Goal: Transaction & Acquisition: Purchase product/service

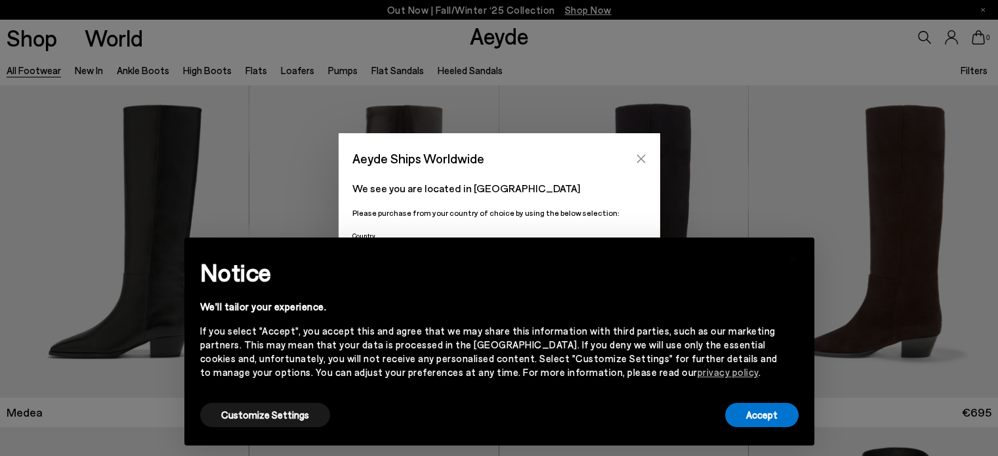
click at [636, 162] on icon "Close" at bounding box center [641, 159] width 10 height 10
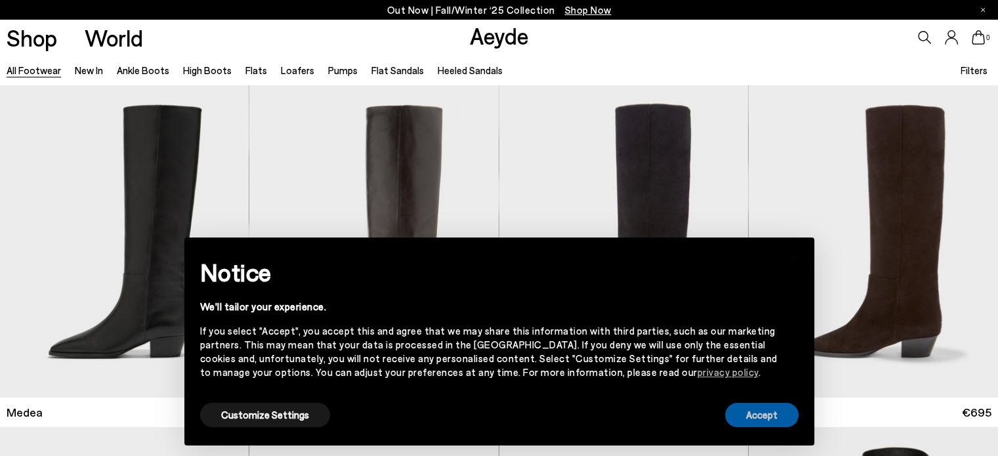
drag, startPoint x: 766, startPoint y: 416, endPoint x: 651, endPoint y: 291, distance: 169.9
click at [766, 416] on button "Accept" at bounding box center [761, 415] width 73 height 24
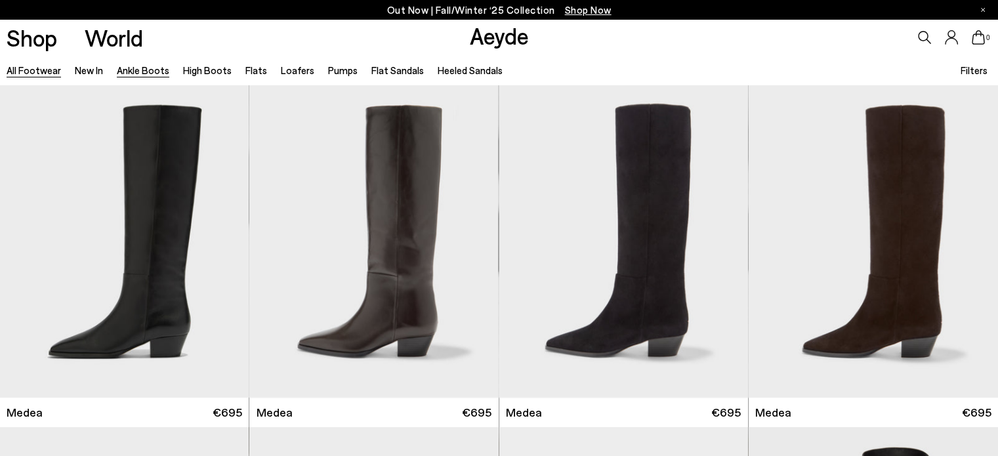
click at [119, 67] on link "Ankle Boots" at bounding box center [143, 70] width 52 height 12
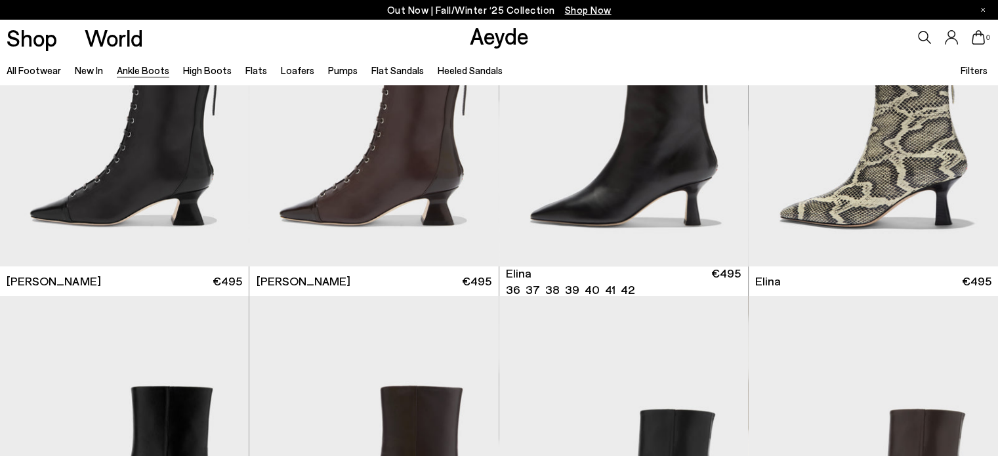
scroll to position [394, 0]
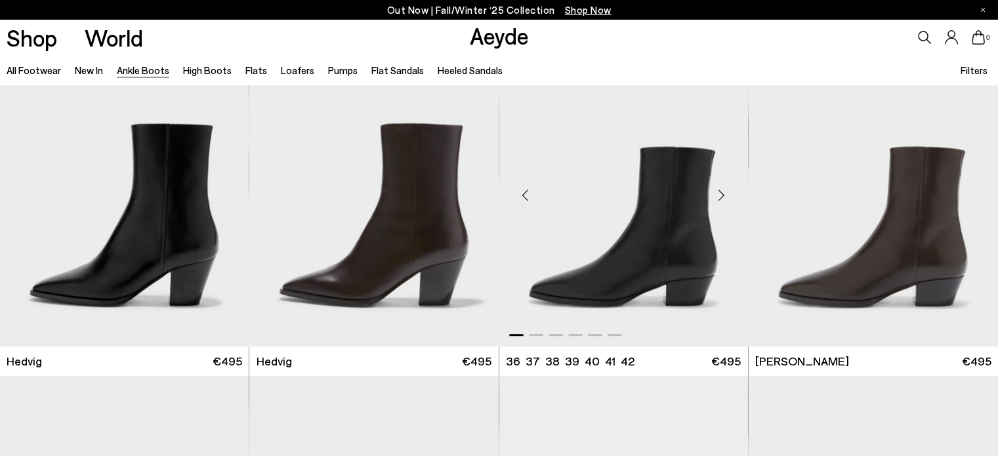
click at [724, 191] on div "Next slide" at bounding box center [721, 194] width 39 height 39
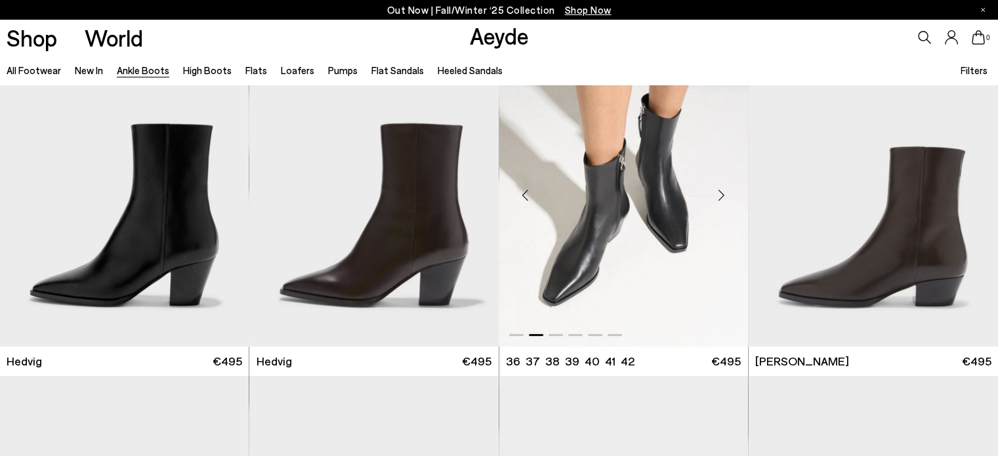
click at [724, 191] on div "Next slide" at bounding box center [721, 194] width 39 height 39
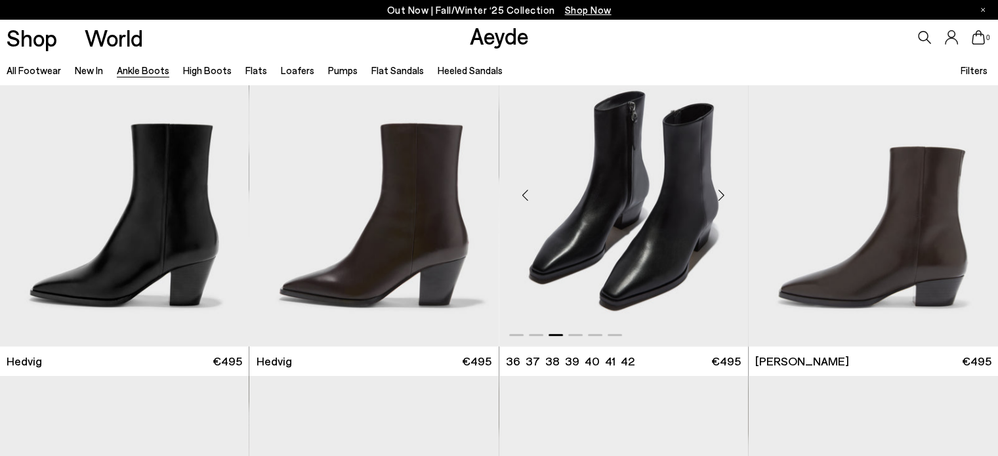
click at [724, 191] on div "Next slide" at bounding box center [721, 194] width 39 height 39
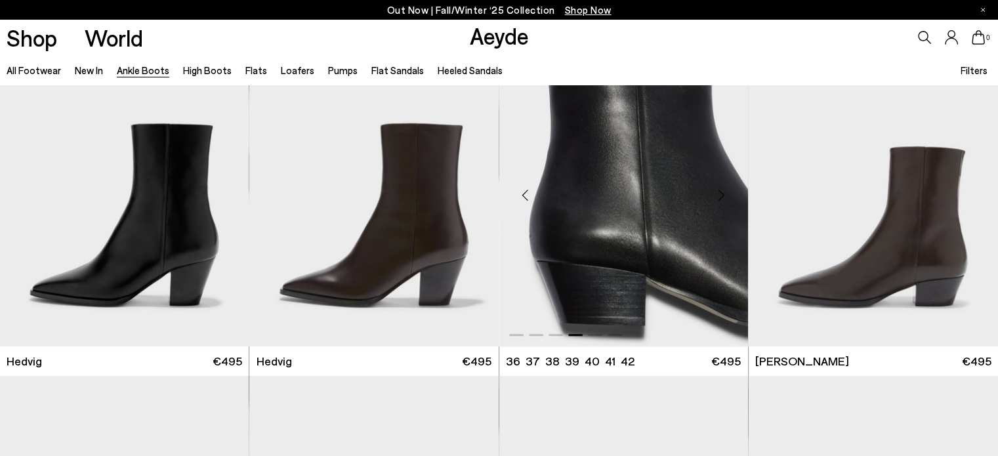
click at [724, 191] on div "Next slide" at bounding box center [721, 194] width 39 height 39
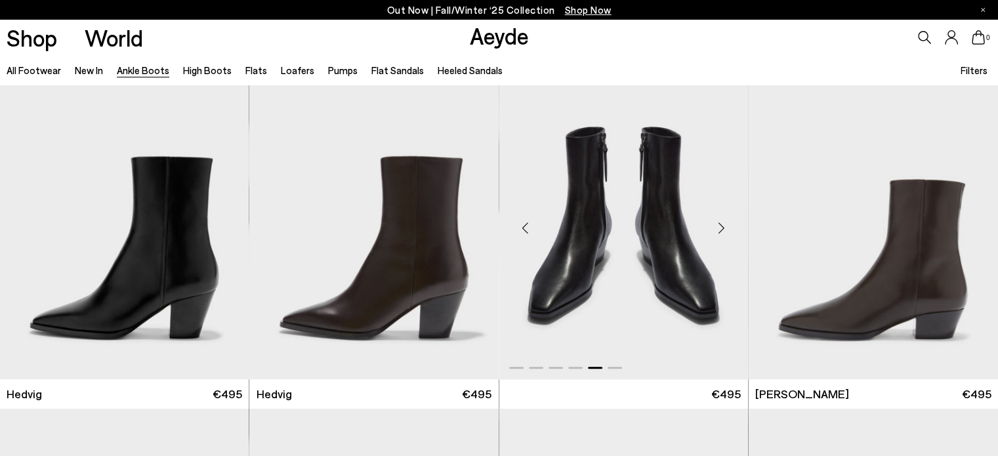
scroll to position [262, 0]
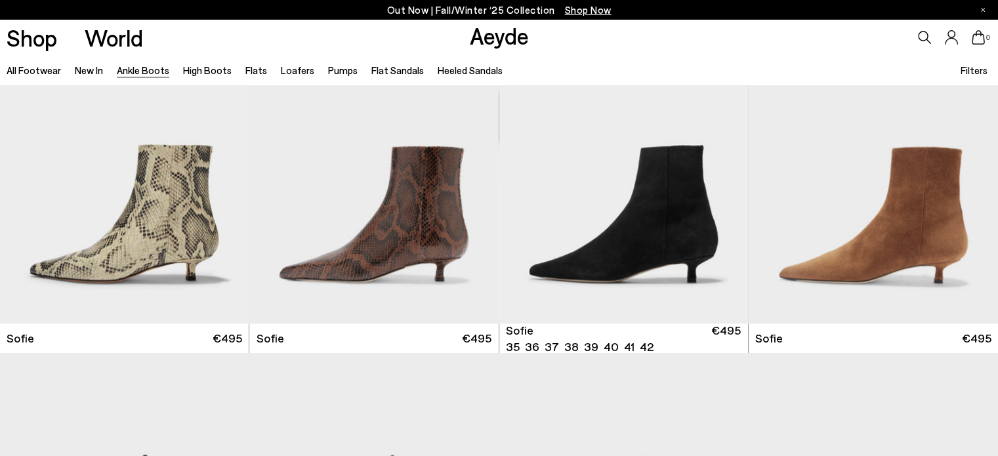
scroll to position [1771, 0]
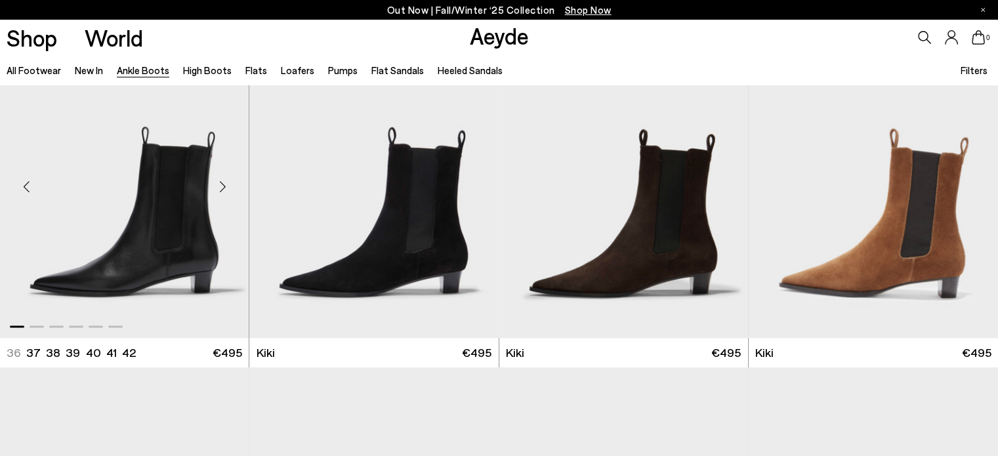
click at [217, 189] on div "Next slide" at bounding box center [222, 186] width 39 height 39
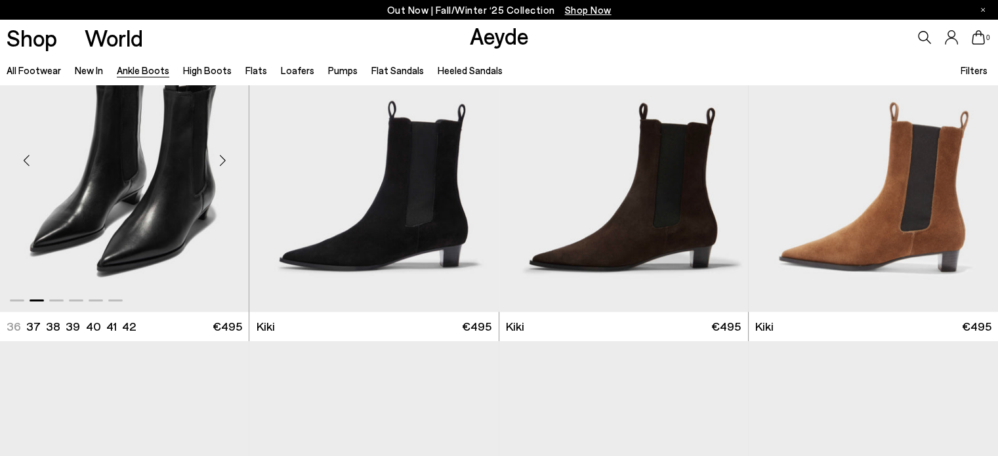
scroll to position [2099, 0]
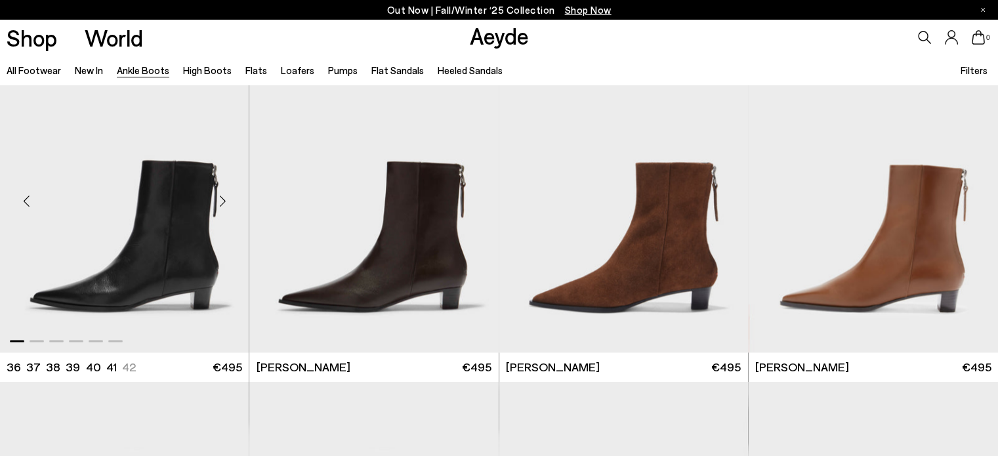
click at [222, 198] on div "Next slide" at bounding box center [222, 200] width 39 height 39
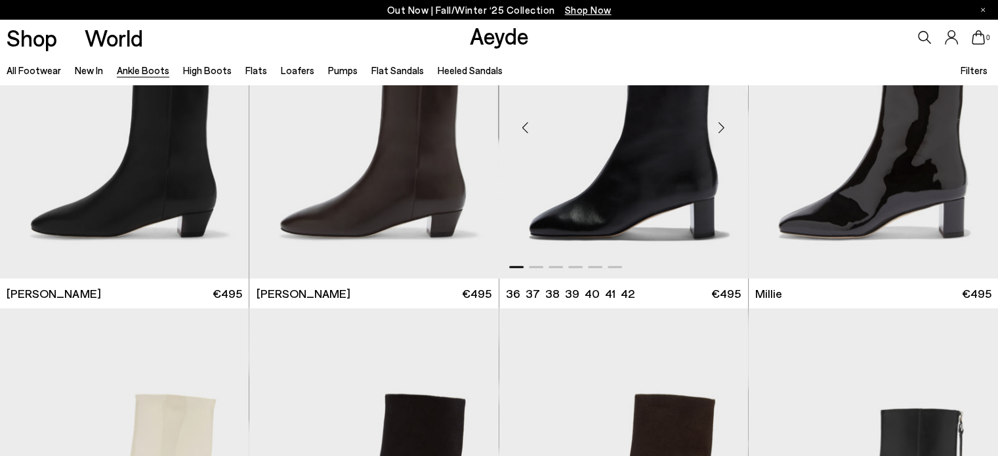
scroll to position [2493, 0]
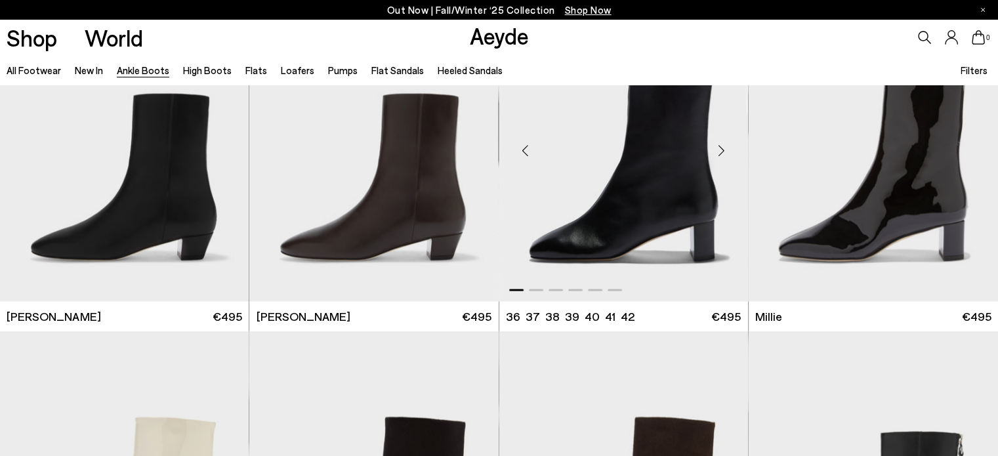
click at [722, 150] on div "Next slide" at bounding box center [721, 149] width 39 height 39
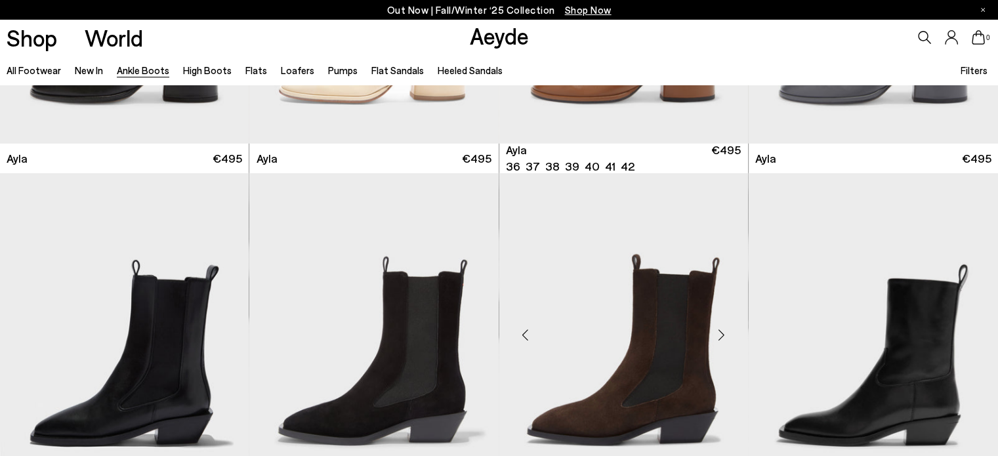
scroll to position [4133, 0]
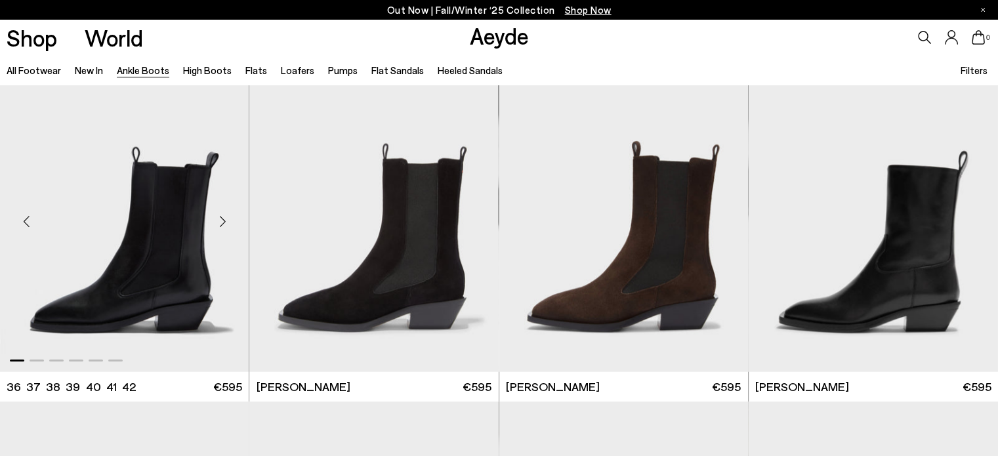
click at [223, 215] on div "Next slide" at bounding box center [222, 220] width 39 height 39
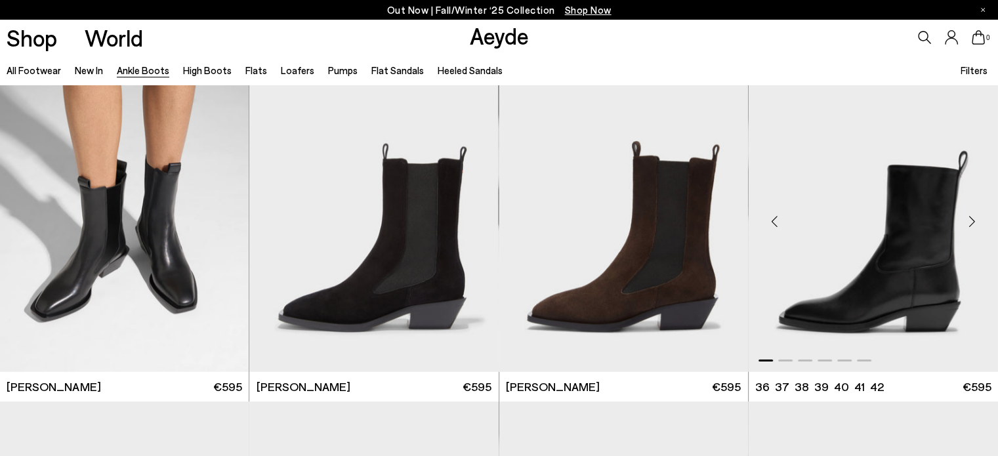
click at [966, 218] on div "Next slide" at bounding box center [971, 220] width 39 height 39
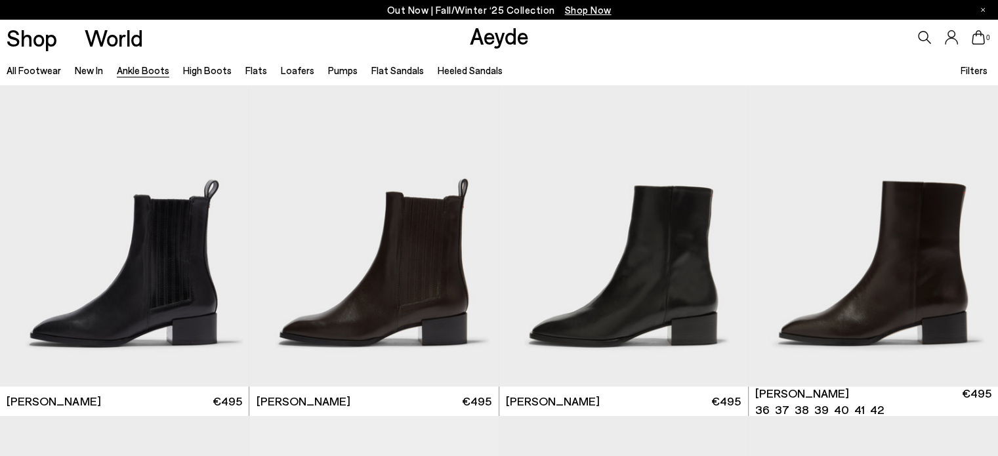
scroll to position [5839, 0]
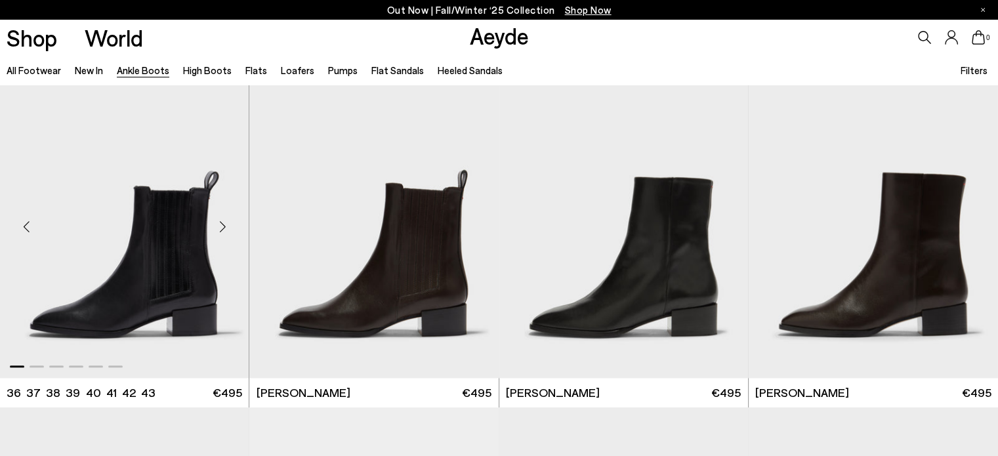
click at [221, 228] on div "Next slide" at bounding box center [222, 226] width 39 height 39
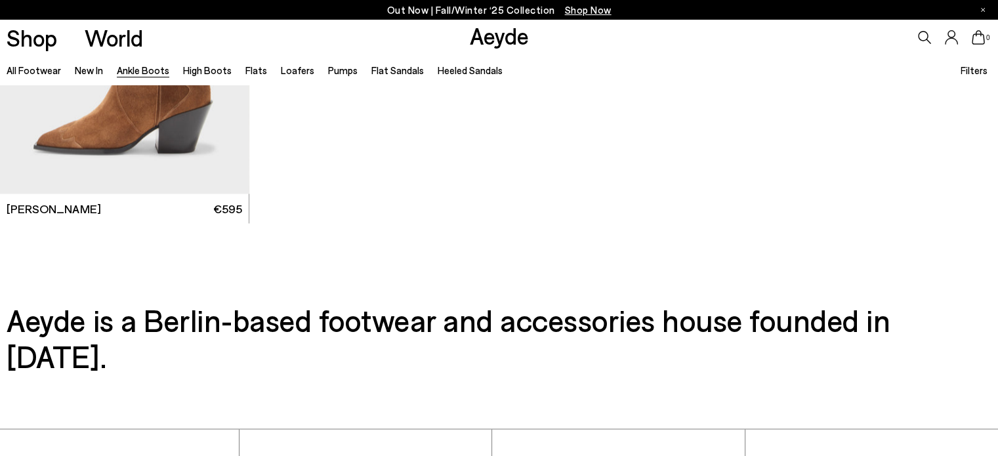
scroll to position [7479, 0]
